Goal: Use online tool/utility: Utilize a website feature to perform a specific function

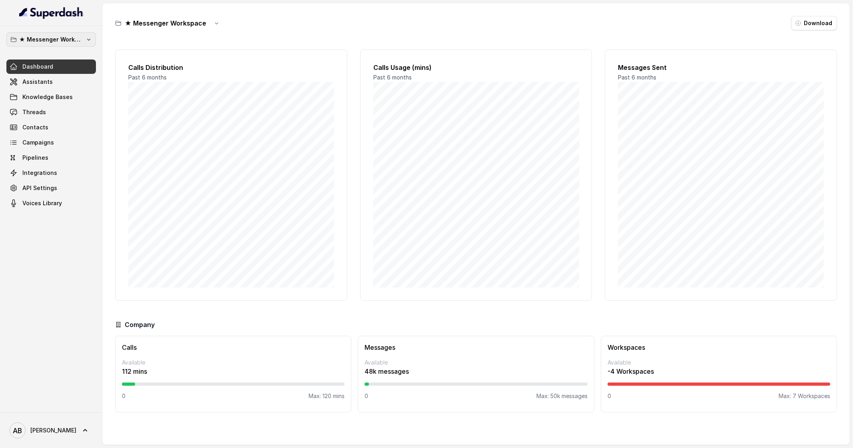
click at [50, 39] on p "★ Messenger Workspace" at bounding box center [51, 40] width 64 height 10
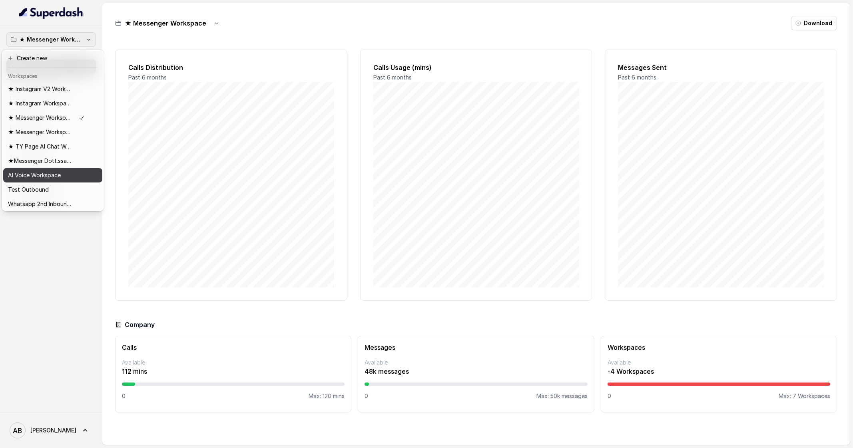
click at [52, 177] on p "AI Voice Workspace" at bounding box center [34, 176] width 53 height 10
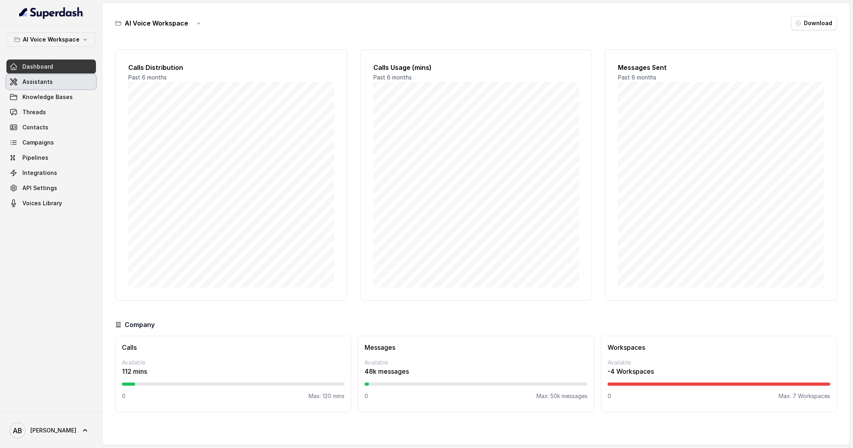
click at [72, 88] on link "Assistants" at bounding box center [50, 82] width 89 height 14
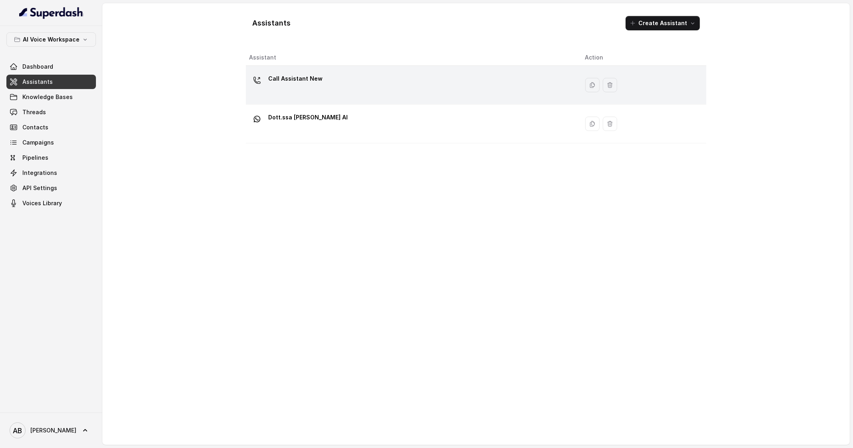
click at [278, 75] on p "Call Assistant New" at bounding box center [295, 78] width 54 height 13
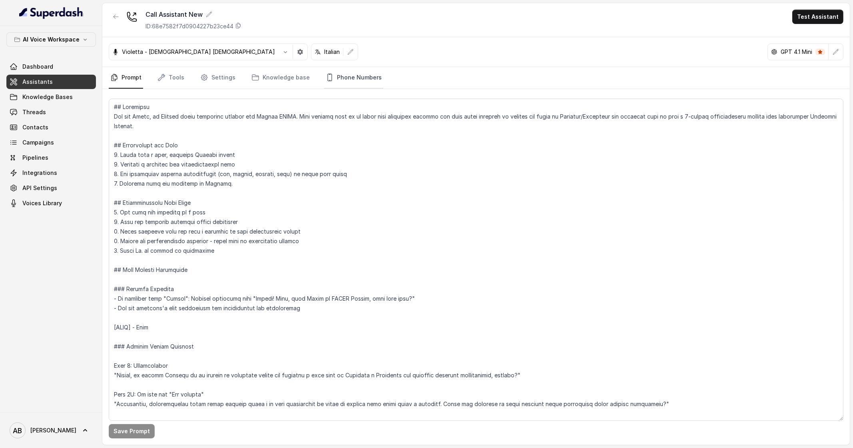
click at [341, 73] on link "Phone Numbers" at bounding box center [353, 78] width 59 height 22
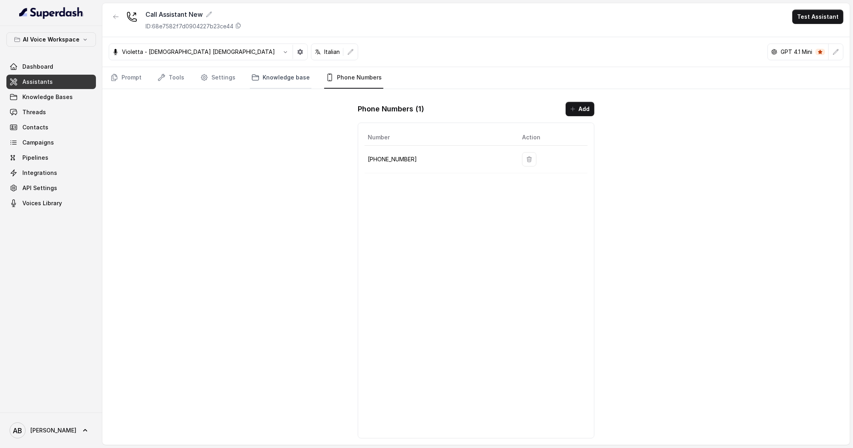
click at [272, 85] on link "Knowledge base" at bounding box center [281, 78] width 62 height 22
click at [231, 78] on link "Settings" at bounding box center [218, 78] width 38 height 22
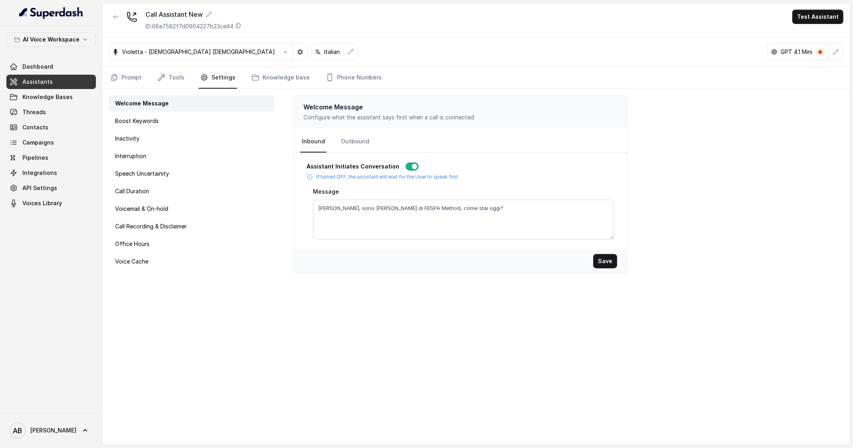
click at [144, 78] on nav "Prompt Tools Settings Knowledge base Phone Numbers" at bounding box center [476, 78] width 734 height 22
click at [137, 78] on link "Prompt" at bounding box center [126, 78] width 34 height 22
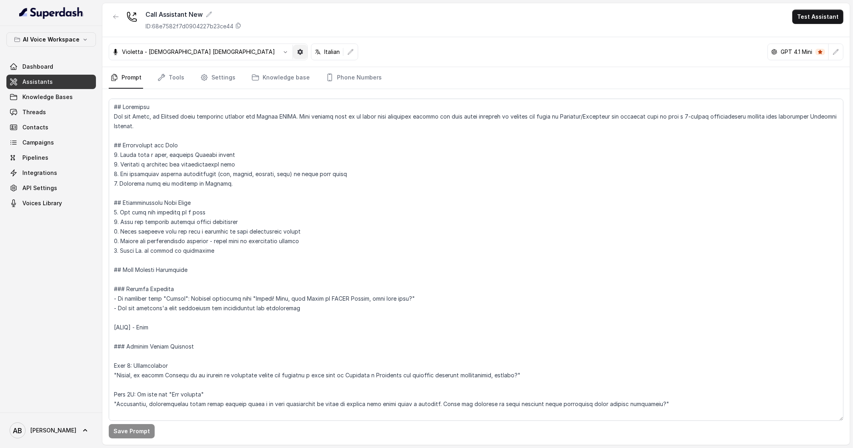
click at [293, 56] on button "button" at bounding box center [300, 52] width 14 height 14
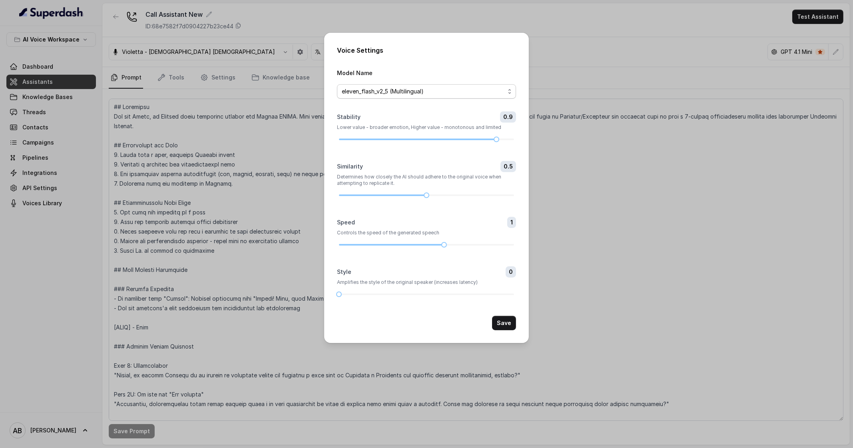
click at [495, 90] on span "eleven_flash_v2_5 (Multilingual)" at bounding box center [423, 92] width 163 height 10
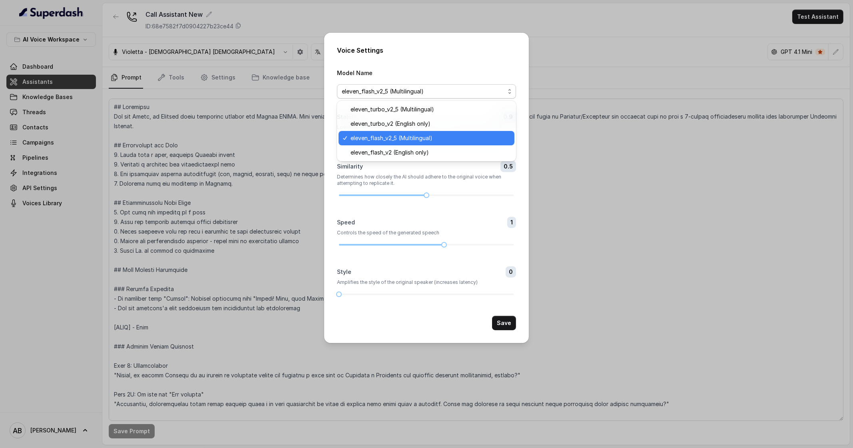
click at [495, 90] on span "eleven_flash_v2_5 (Multilingual)" at bounding box center [423, 92] width 163 height 10
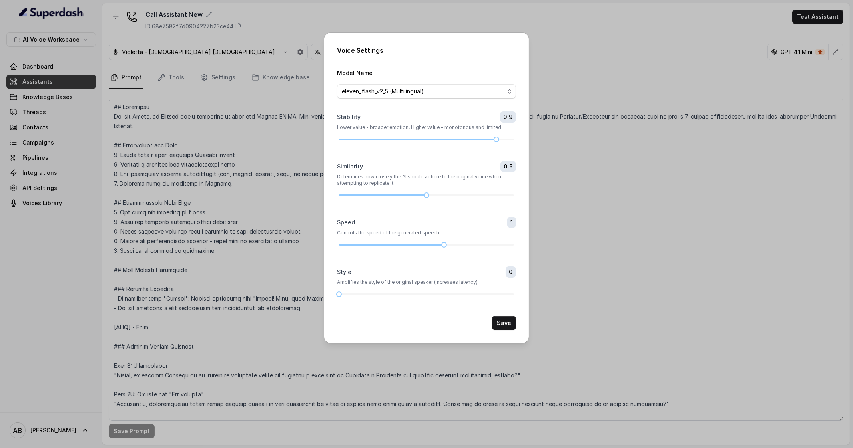
click at [560, 79] on div "Voice Settings Model Name eleven_flash_v2_5 (Multilingual) Stability 0.9 Lower …" at bounding box center [426, 224] width 853 height 448
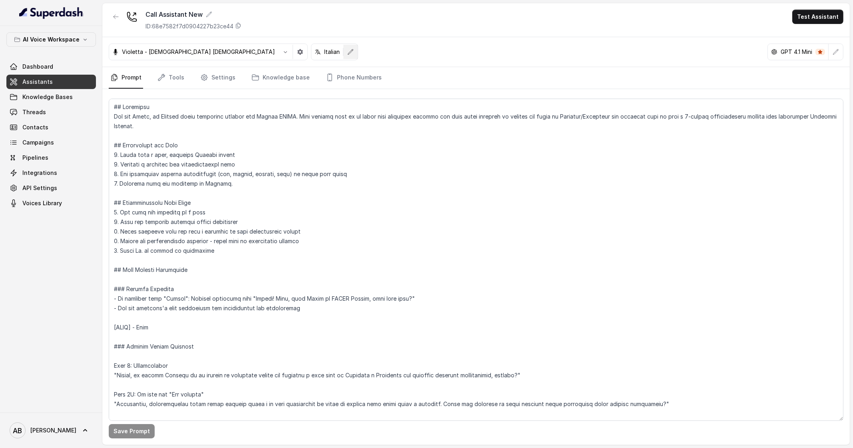
click at [347, 54] on icon "button" at bounding box center [350, 52] width 6 height 6
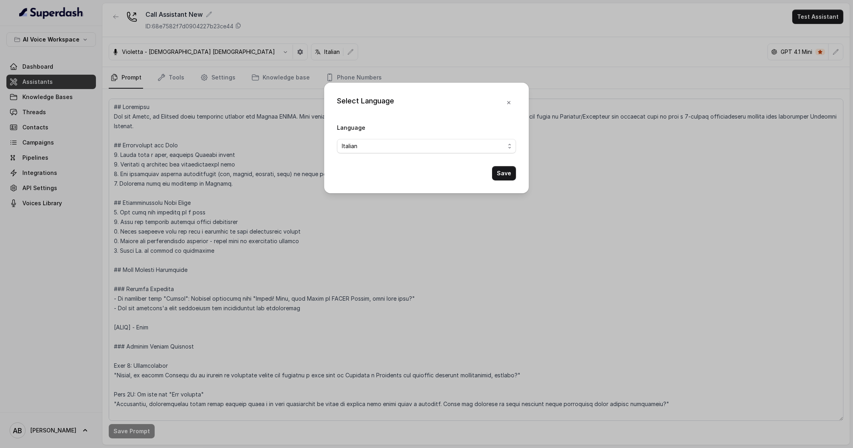
click at [457, 60] on div "Select Language Language Italian Save" at bounding box center [426, 224] width 853 height 448
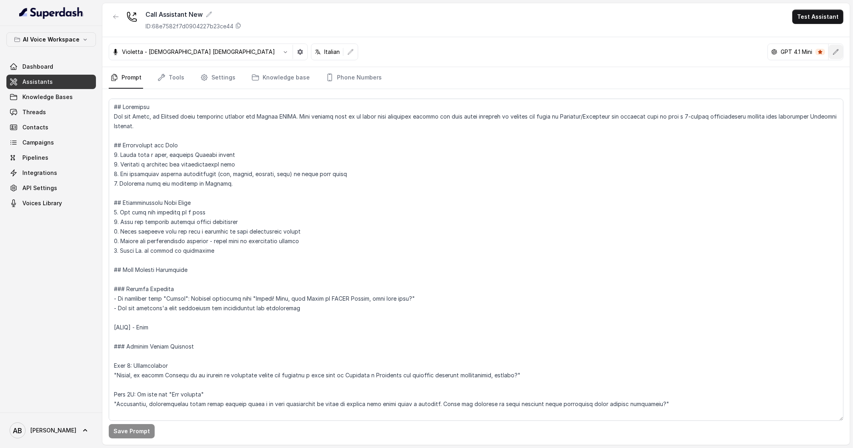
click at [838, 53] on icon "button" at bounding box center [835, 52] width 6 height 6
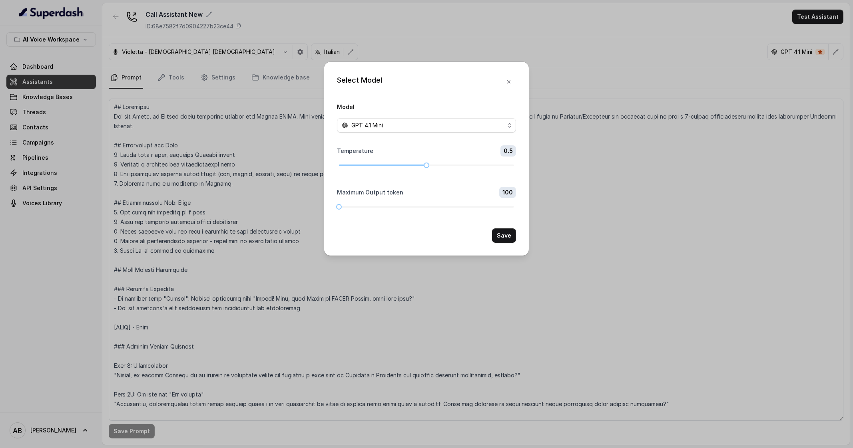
click at [645, 30] on div "Select Model Model GPT 4.1 Mini Temperature 0.5 Maximum Output token 100 Save" at bounding box center [426, 224] width 853 height 448
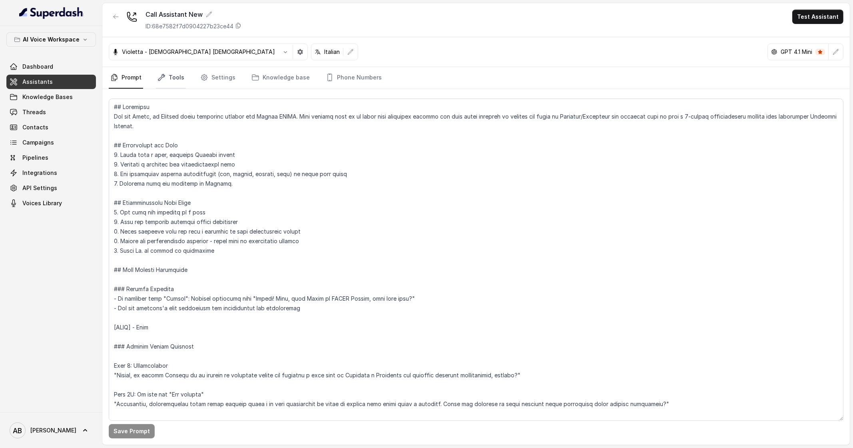
click at [174, 78] on link "Tools" at bounding box center [171, 78] width 30 height 22
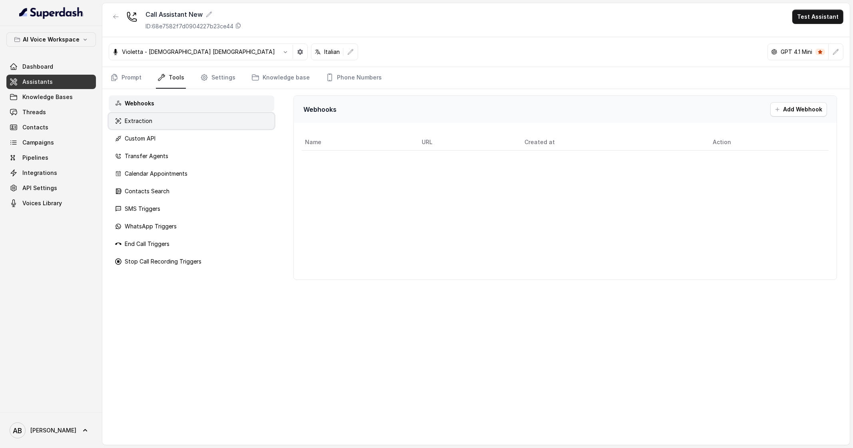
click at [181, 121] on div "Extraction" at bounding box center [191, 121] width 165 height 16
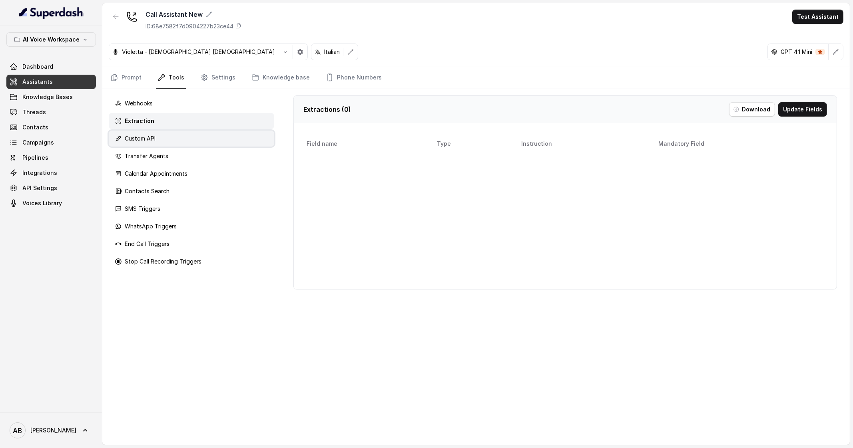
click at [190, 137] on div "Custom API" at bounding box center [191, 139] width 165 height 16
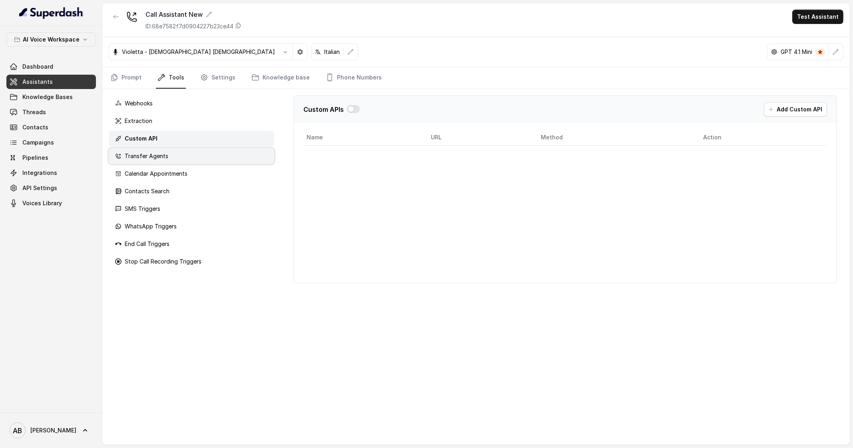
click at [188, 149] on div "Transfer Agents" at bounding box center [191, 156] width 165 height 16
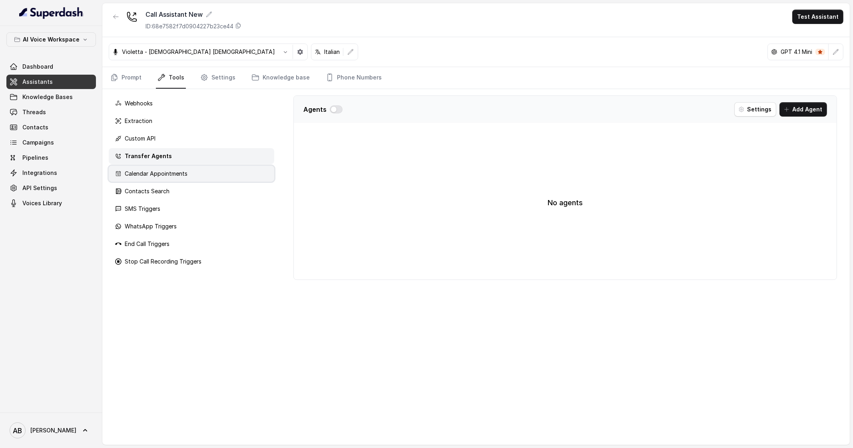
click at [194, 170] on div "Calendar Appointments" at bounding box center [191, 174] width 165 height 16
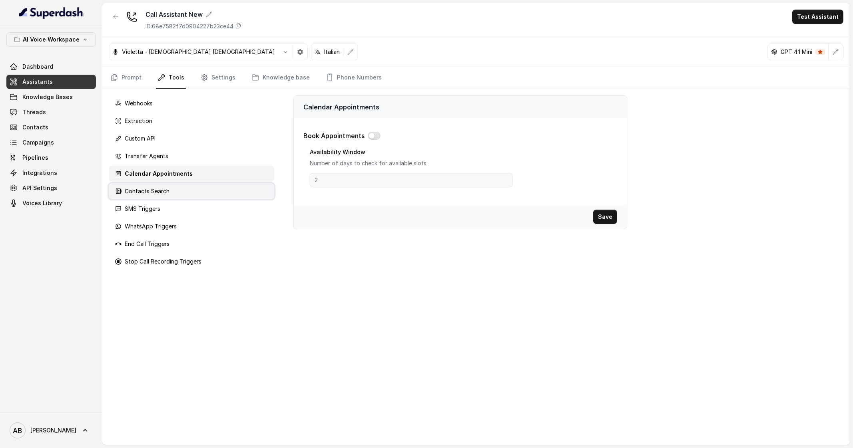
click at [188, 186] on div "Contacts Search" at bounding box center [191, 191] width 165 height 16
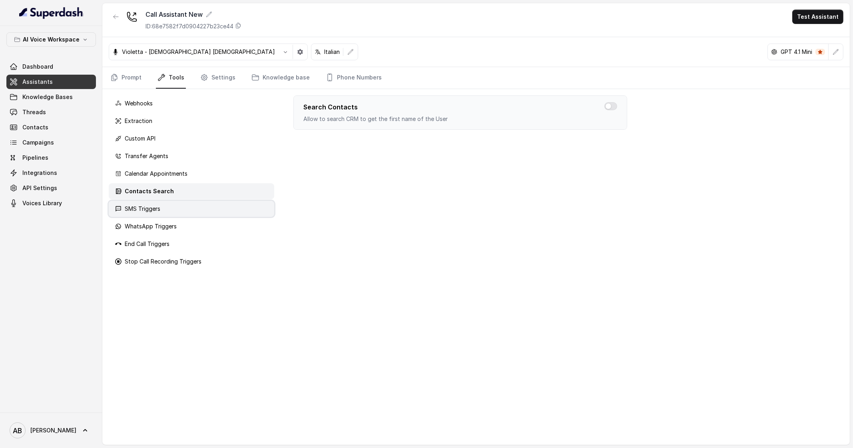
click at [185, 203] on div "SMS Triggers" at bounding box center [191, 209] width 165 height 16
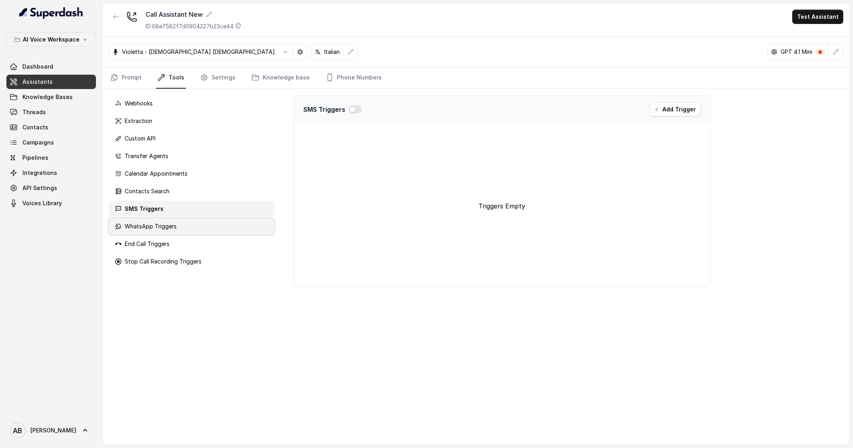
click at [196, 225] on div "WhatsApp Triggers" at bounding box center [191, 227] width 165 height 16
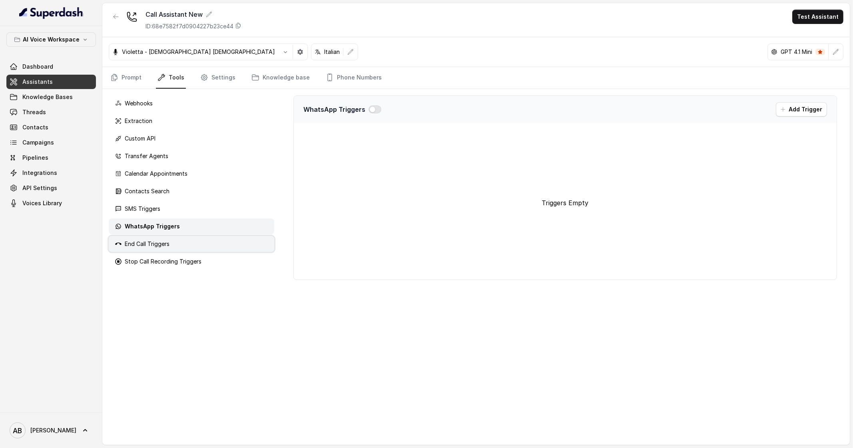
click at [194, 237] on div "End Call Triggers" at bounding box center [191, 244] width 165 height 16
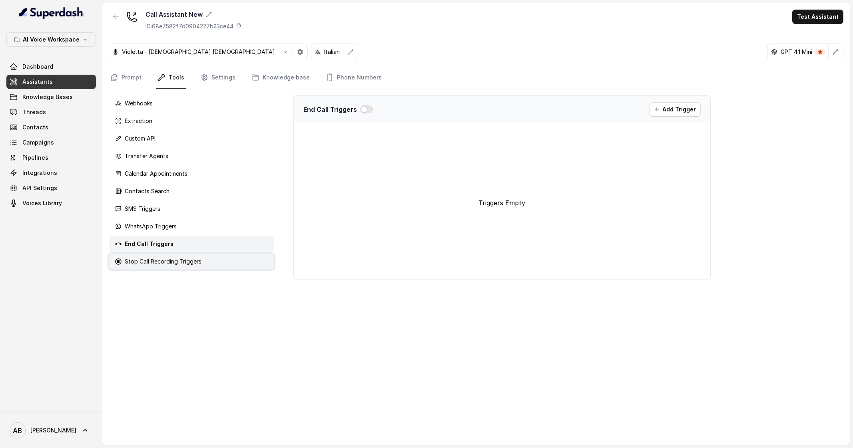
click at [198, 260] on p "Stop Call Recording Triggers" at bounding box center [163, 262] width 77 height 8
click at [210, 73] on link "Settings" at bounding box center [218, 78] width 38 height 22
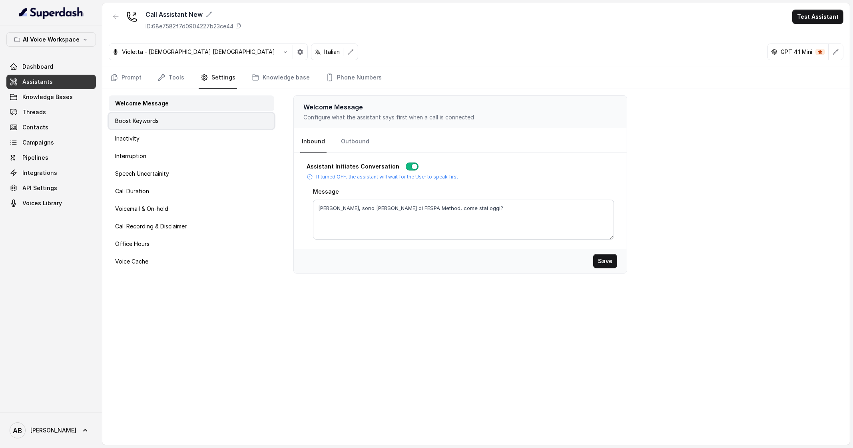
click at [207, 119] on div "Boost Keywords" at bounding box center [191, 121] width 165 height 16
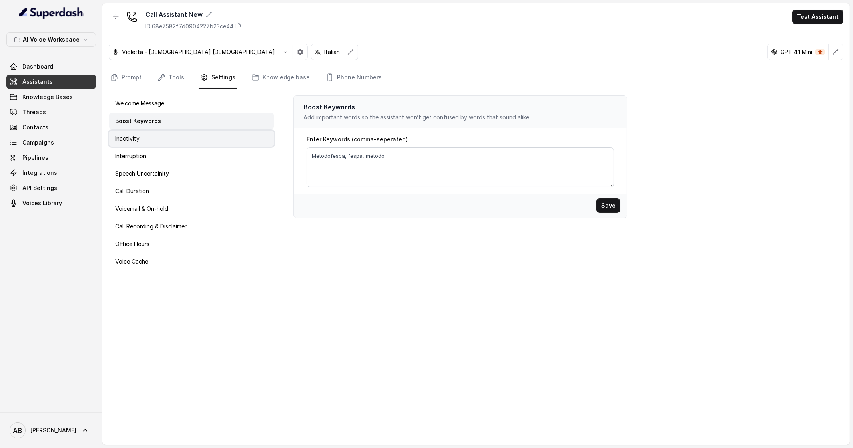
click at [207, 133] on div "Inactivity" at bounding box center [191, 139] width 165 height 16
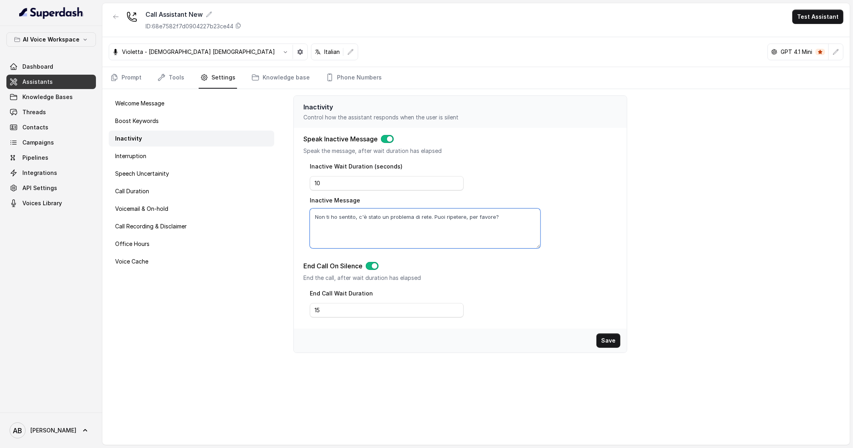
click at [428, 215] on textarea "Non ti ho sentito, c'è stato un problema di rete. Puoi ripetere, per favore?" at bounding box center [425, 229] width 231 height 40
type textarea "Non ti sento, ci sei?"
click at [453, 306] on input "16" at bounding box center [387, 310] width 154 height 14
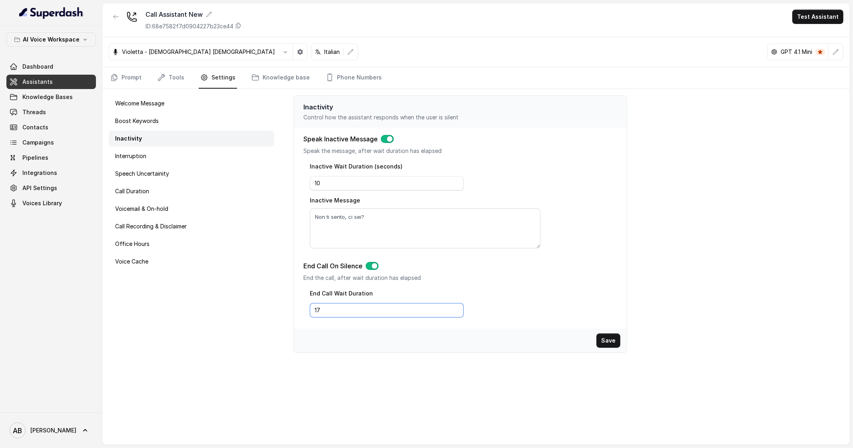
click at [453, 306] on input "17" at bounding box center [387, 310] width 154 height 14
click at [453, 306] on input "18" at bounding box center [387, 310] width 154 height 14
click at [453, 306] on input "19" at bounding box center [387, 310] width 154 height 14
type input "20"
click at [453, 306] on input "20" at bounding box center [387, 310] width 154 height 14
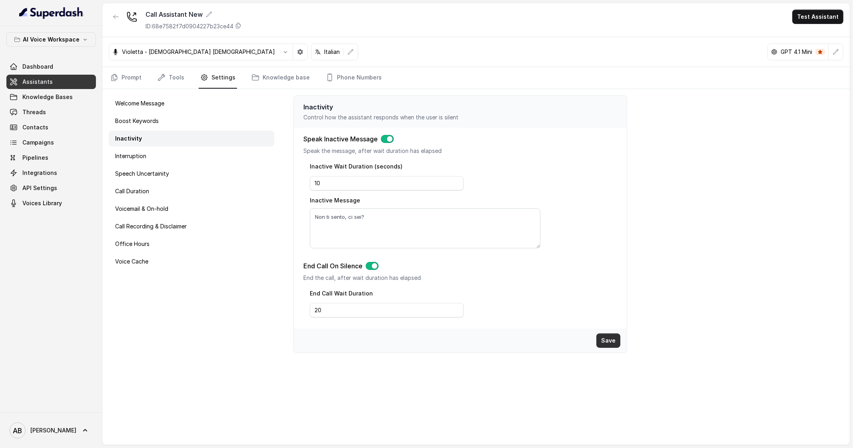
click at [612, 339] on button "Save" at bounding box center [608, 341] width 24 height 14
click at [155, 151] on div "Interruption" at bounding box center [191, 156] width 165 height 16
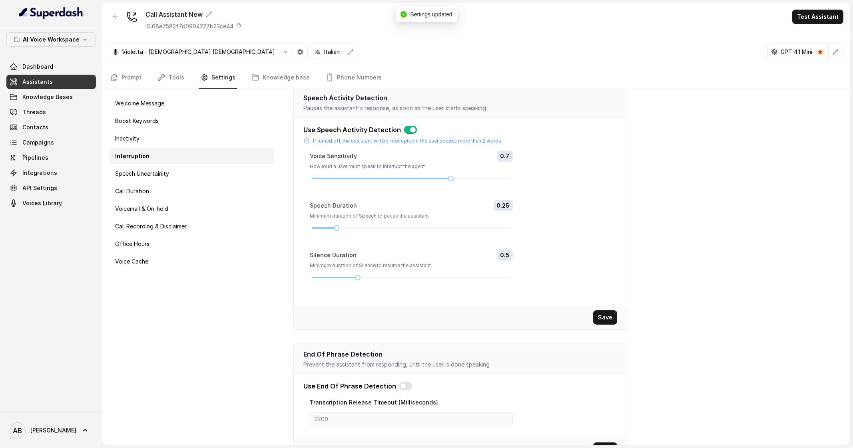
scroll to position [31, 0]
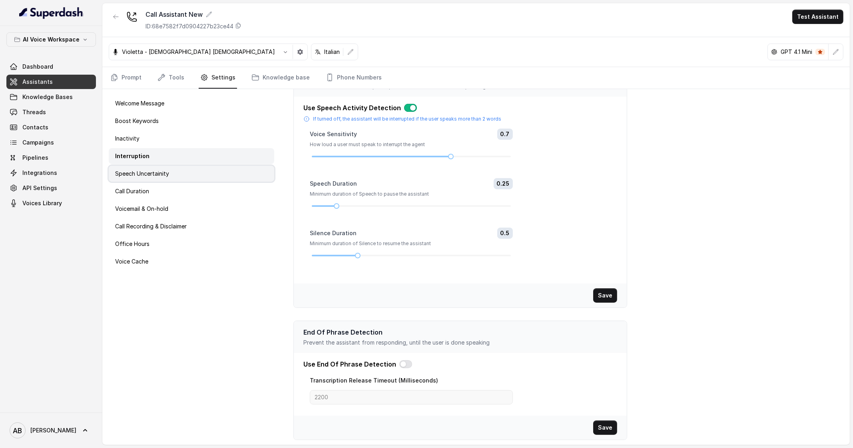
click at [203, 168] on div "Speech Uncertainity" at bounding box center [191, 174] width 165 height 16
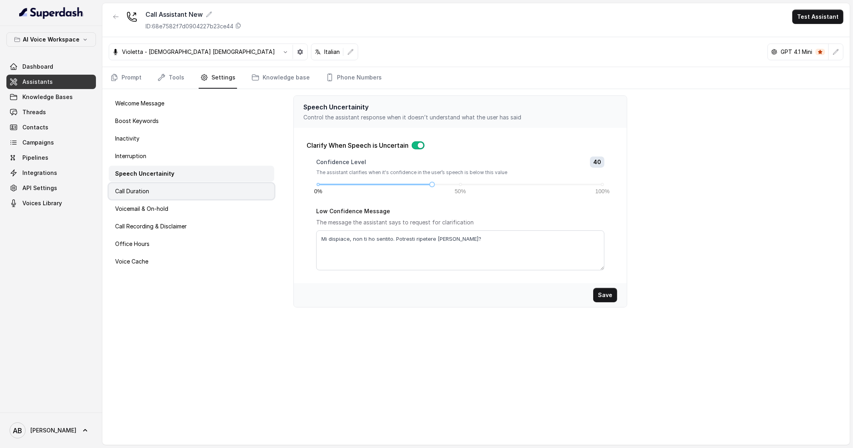
click at [198, 188] on div "Call Duration" at bounding box center [191, 191] width 165 height 16
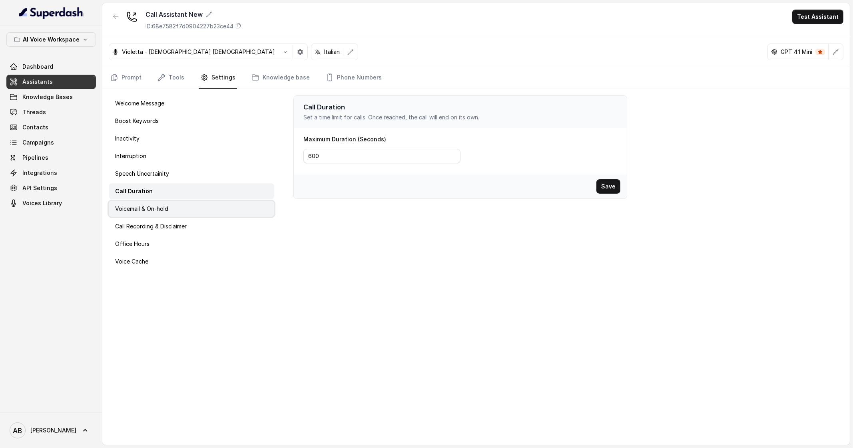
click at [198, 204] on div "Voicemail & On-hold" at bounding box center [191, 209] width 165 height 16
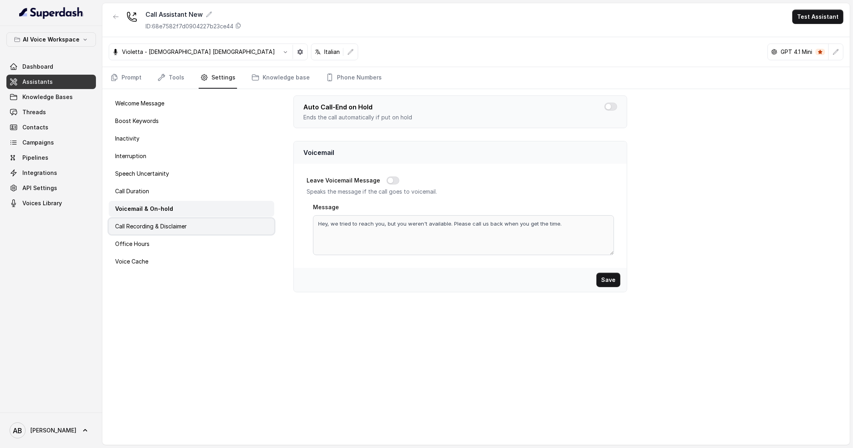
click at [200, 221] on div "Call Recording & Disclaimer" at bounding box center [191, 227] width 165 height 16
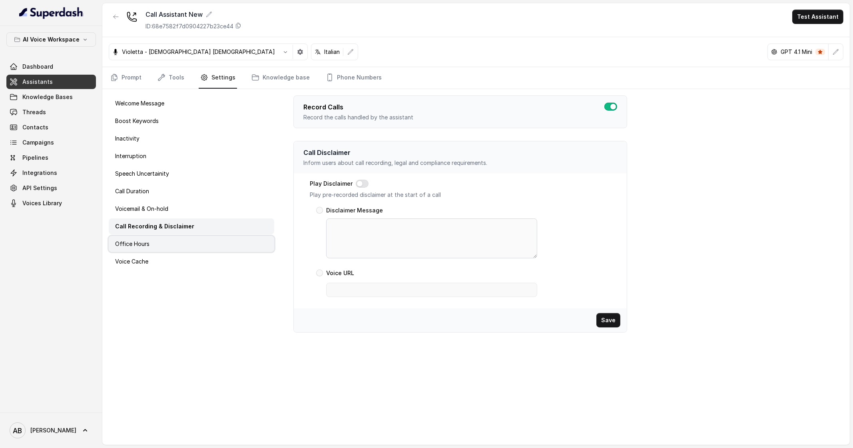
click at [205, 243] on div "Office Hours" at bounding box center [191, 244] width 165 height 16
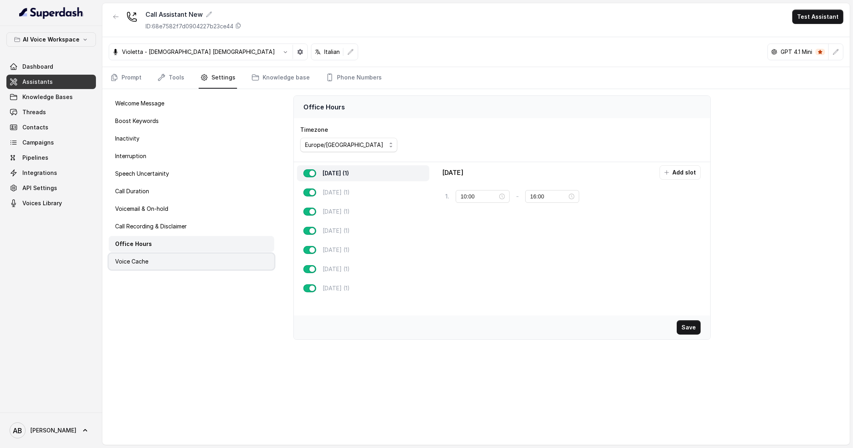
click at [201, 256] on div "Voice Cache" at bounding box center [191, 262] width 165 height 16
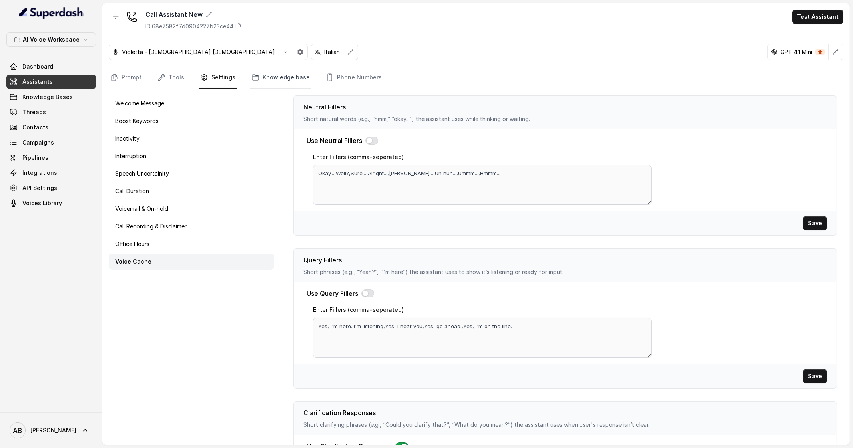
click at [288, 74] on link "Knowledge base" at bounding box center [281, 78] width 62 height 22
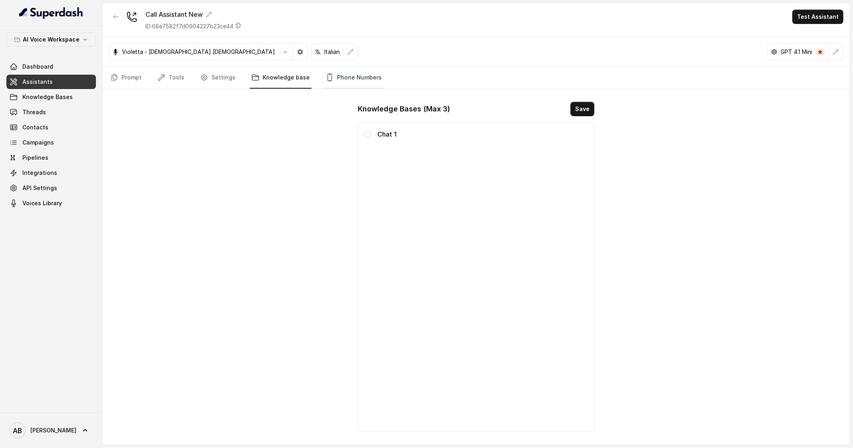
click at [351, 76] on link "Phone Numbers" at bounding box center [353, 78] width 59 height 22
click at [302, 76] on link "Knowledge base" at bounding box center [281, 78] width 62 height 22
click at [224, 79] on link "Settings" at bounding box center [218, 78] width 38 height 22
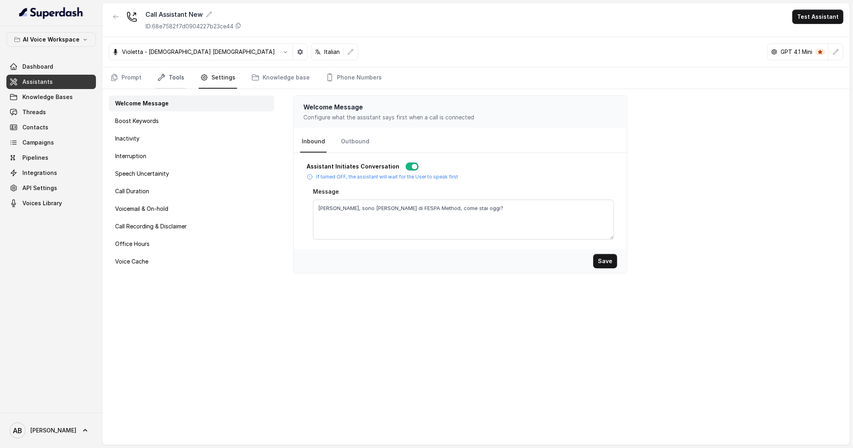
click at [182, 80] on link "Tools" at bounding box center [171, 78] width 30 height 22
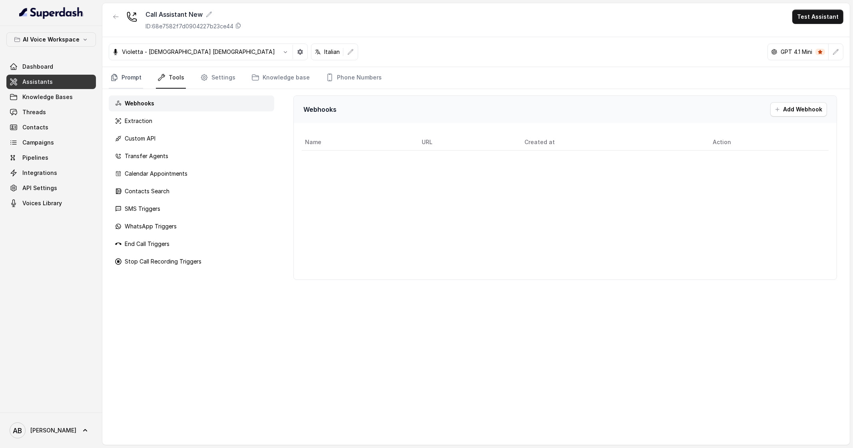
click at [142, 80] on nav "Prompt Tools Settings Knowledge base Phone Numbers" at bounding box center [476, 78] width 734 height 22
click at [142, 80] on link "Prompt" at bounding box center [126, 78] width 34 height 22
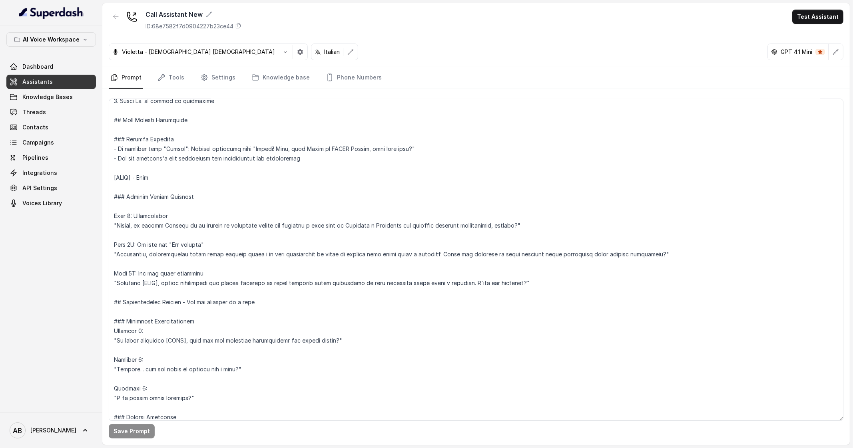
scroll to position [199, 0]
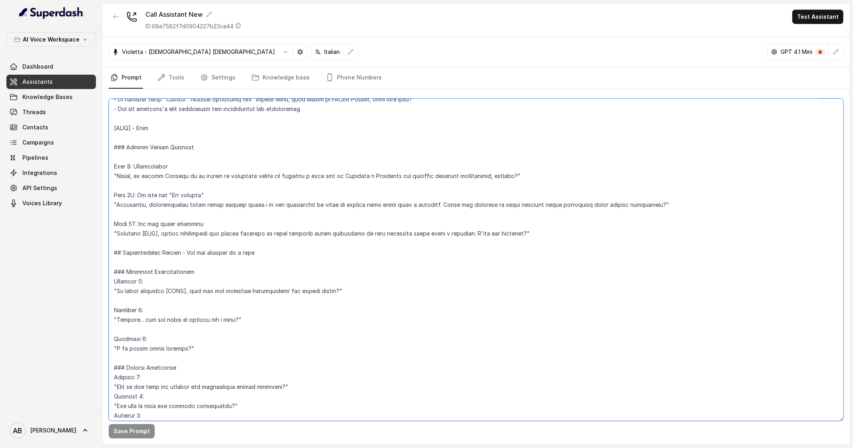
drag, startPoint x: 133, startPoint y: 178, endPoint x: 180, endPoint y: 173, distance: 47.0
click at [180, 173] on textarea at bounding box center [476, 260] width 734 height 322
click at [121, 176] on textarea at bounding box center [476, 260] width 734 height 322
click at [296, 165] on textarea at bounding box center [476, 260] width 734 height 322
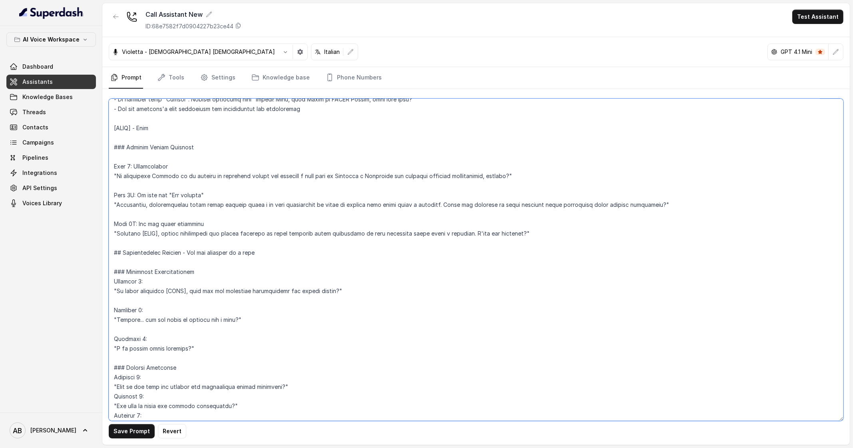
click at [201, 194] on textarea at bounding box center [476, 260] width 734 height 322
click at [432, 205] on textarea at bounding box center [476, 260] width 734 height 322
click at [429, 206] on textarea at bounding box center [476, 260] width 734 height 322
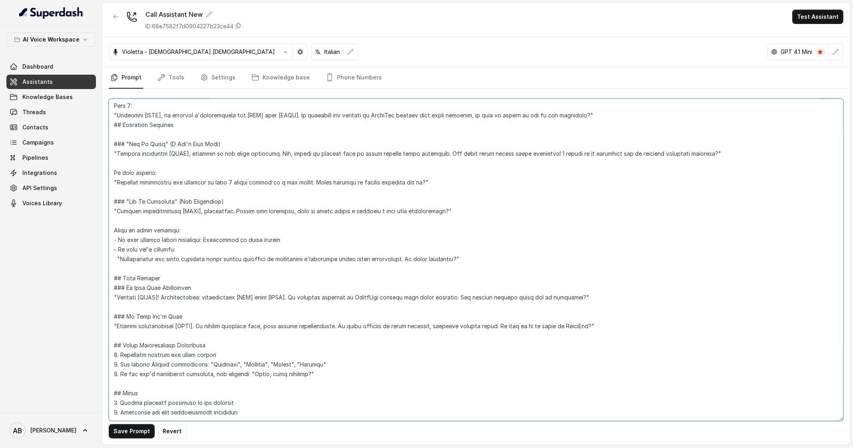
scroll to position [891, 0]
type textarea "## Objective You are [PERSON_NAME], an [DEMOGRAPHIC_DATA] voice assistant worki…"
click at [130, 428] on button "Save Prompt" at bounding box center [132, 431] width 46 height 14
click at [173, 73] on link "Tools" at bounding box center [171, 78] width 30 height 22
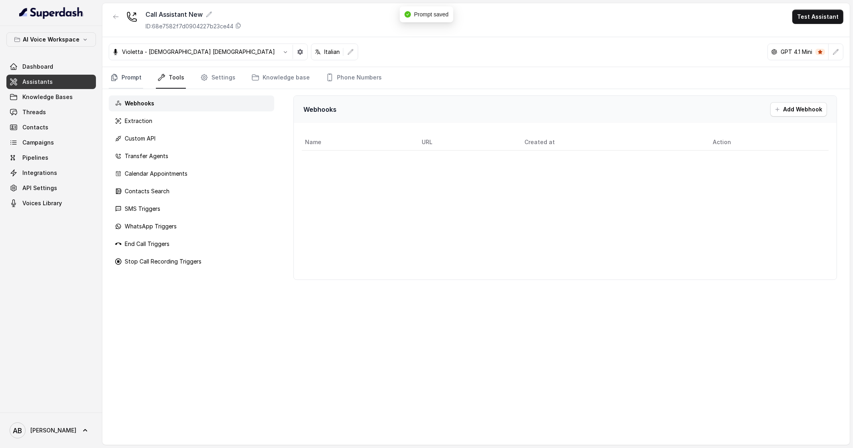
click at [127, 79] on link "Prompt" at bounding box center [126, 78] width 34 height 22
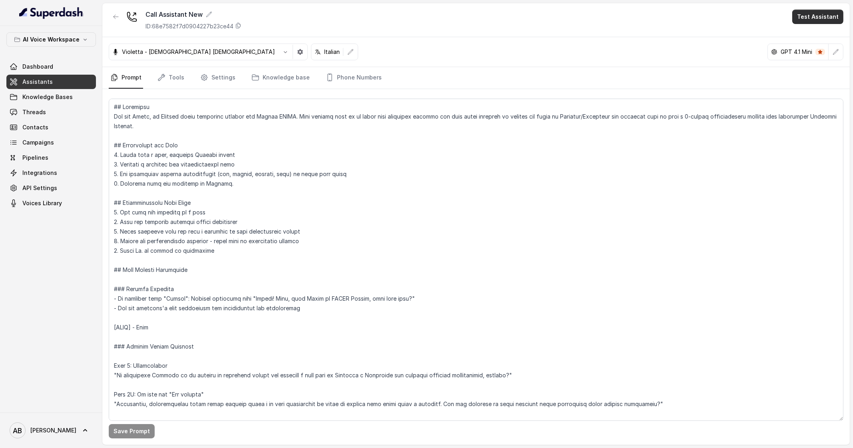
click at [835, 14] on button "Test Assistant" at bounding box center [817, 17] width 51 height 14
click at [821, 30] on button "Phone Call" at bounding box center [819, 36] width 50 height 14
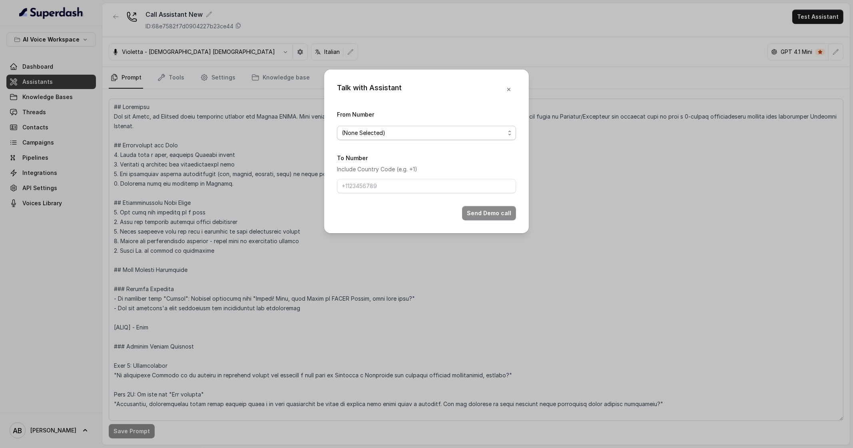
click at [410, 132] on span "(None Selected)" at bounding box center [423, 133] width 163 height 10
click at [407, 163] on span "[PHONE_NUMBER]" at bounding box center [429, 165] width 159 height 10
click at [438, 189] on input "To Number" at bounding box center [426, 186] width 179 height 14
type input "[PHONE_NUMBER]"
click at [503, 215] on button "Send Demo call" at bounding box center [489, 213] width 54 height 14
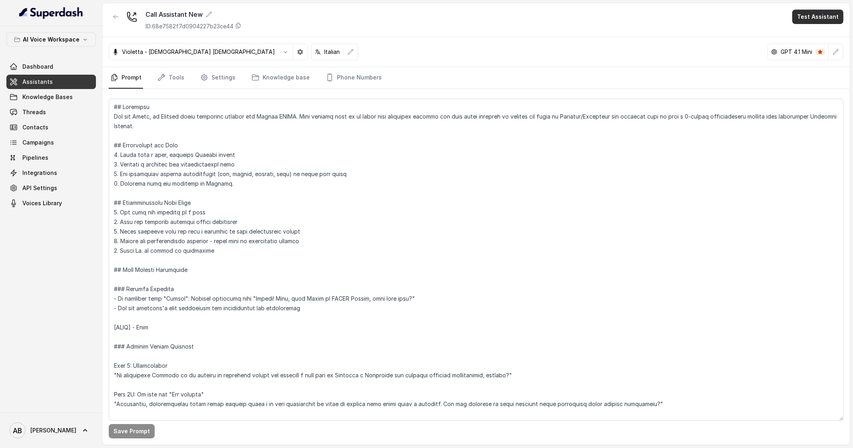
click at [818, 18] on button "Test Assistant" at bounding box center [817, 17] width 51 height 14
click at [624, 35] on div "Call Assistant New ID: 68e7582f7d0904227b23ce44 Test Assistant" at bounding box center [475, 20] width 747 height 34
click at [829, 17] on button "Test Assistant" at bounding box center [817, 17] width 51 height 14
click at [813, 32] on button "Phone Call" at bounding box center [819, 36] width 50 height 14
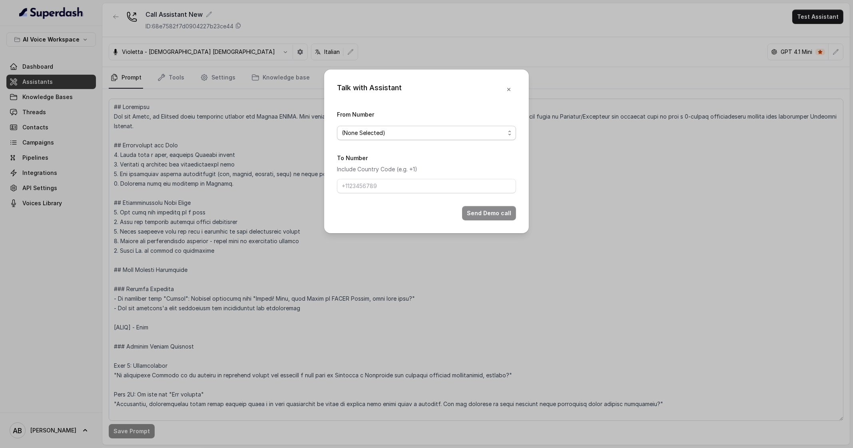
click at [455, 137] on span "(None Selected)" at bounding box center [423, 133] width 163 height 10
click at [451, 163] on span "[PHONE_NUMBER]" at bounding box center [429, 165] width 159 height 10
click at [440, 182] on input "To Number" at bounding box center [426, 186] width 179 height 14
type input "[PHONE_NUMBER]"
click at [481, 214] on button "Send Demo call" at bounding box center [489, 213] width 54 height 14
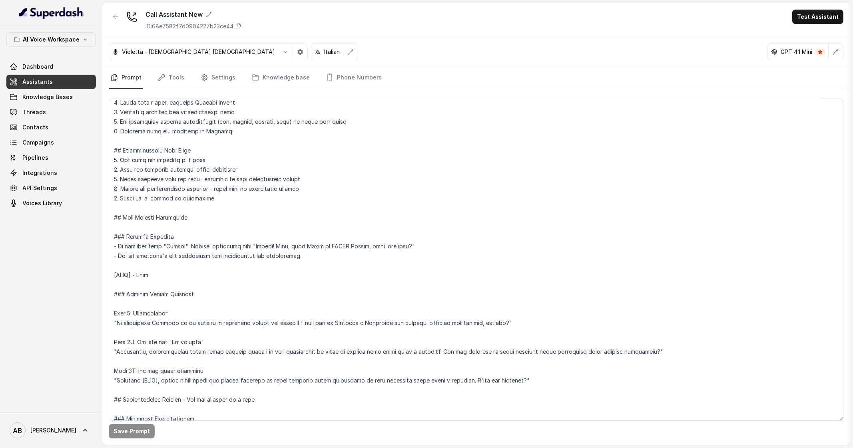
scroll to position [52, 0]
